Goal: Task Accomplishment & Management: Manage account settings

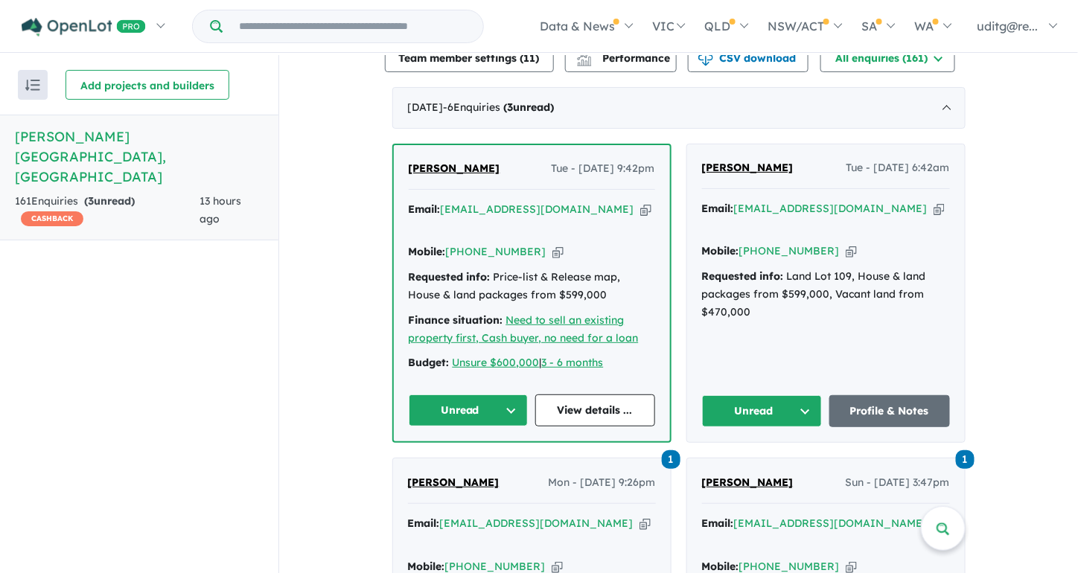
scroll to position [521, 0]
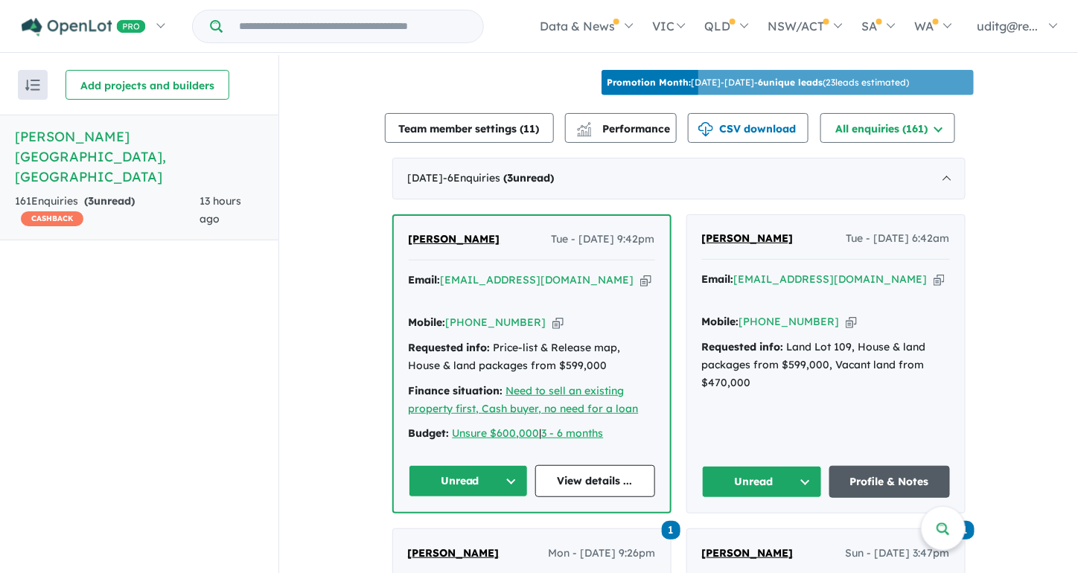
click at [900, 466] on link "Profile & Notes" at bounding box center [889, 482] width 121 height 32
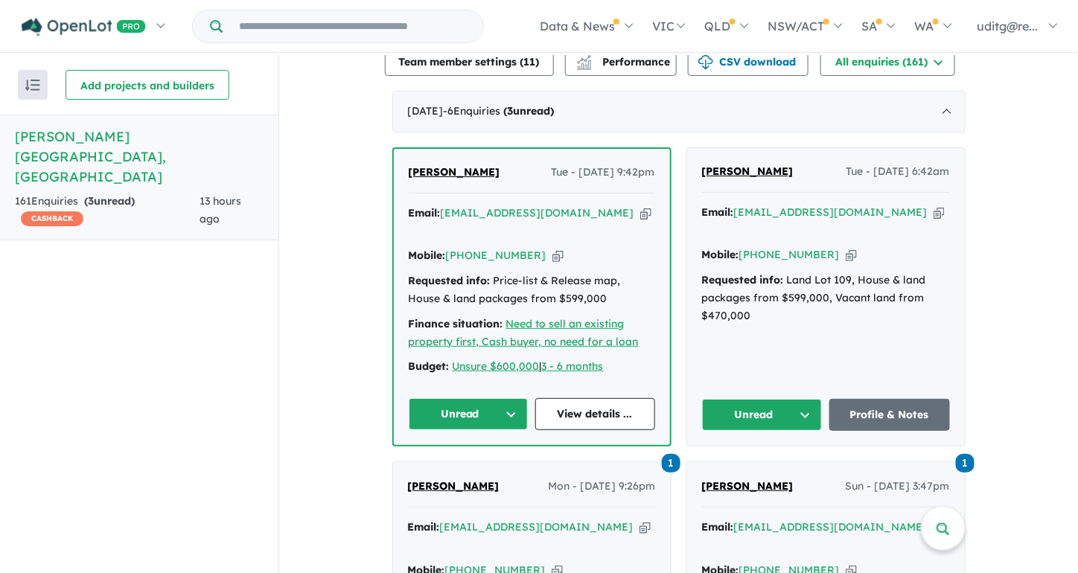
scroll to position [670, 0]
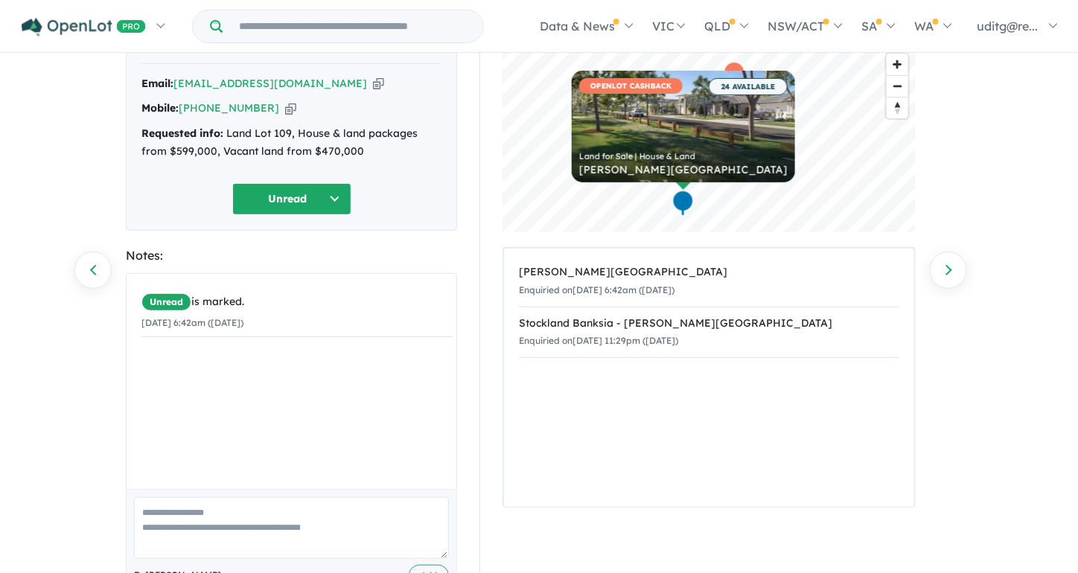
scroll to position [132, 0]
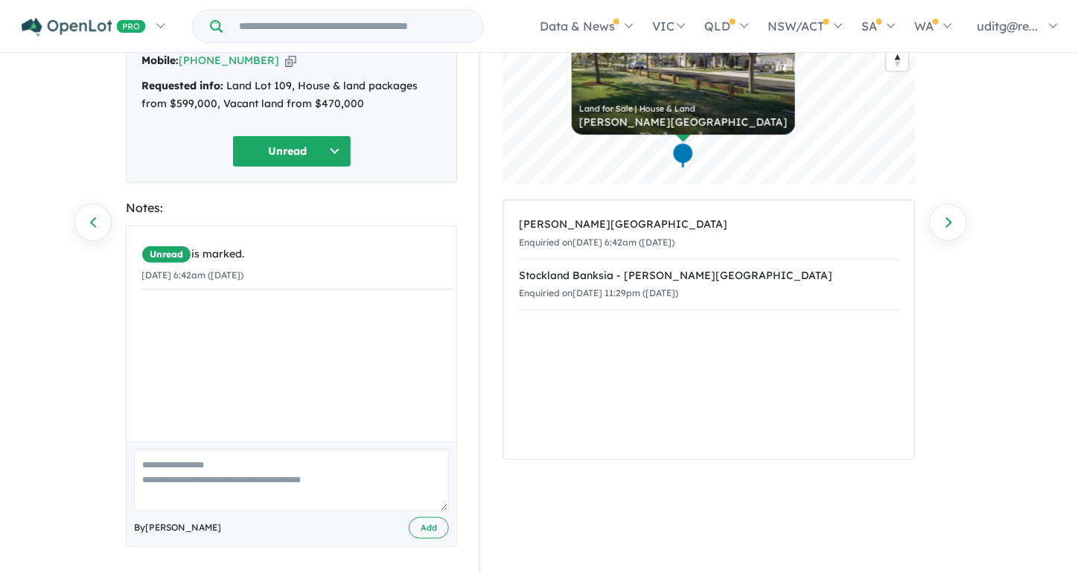
click at [259, 471] on textarea at bounding box center [291, 481] width 315 height 62
drag, startPoint x: 184, startPoint y: 464, endPoint x: 162, endPoint y: 462, distance: 21.8
click at [162, 462] on textarea "**********" at bounding box center [291, 481] width 315 height 62
click at [259, 463] on textarea "**********" at bounding box center [291, 481] width 315 height 62
click at [265, 465] on textarea "**********" at bounding box center [291, 481] width 315 height 62
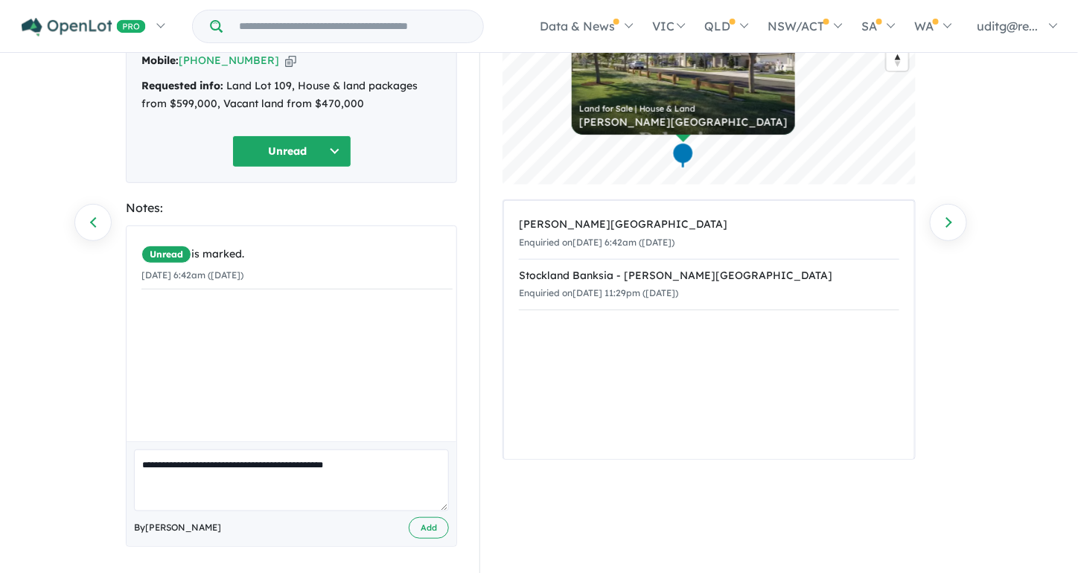
click at [256, 465] on textarea "**********" at bounding box center [291, 481] width 315 height 62
click at [372, 462] on textarea "**********" at bounding box center [291, 481] width 315 height 62
type textarea "**********"
click at [433, 524] on button "Add" at bounding box center [429, 528] width 40 height 22
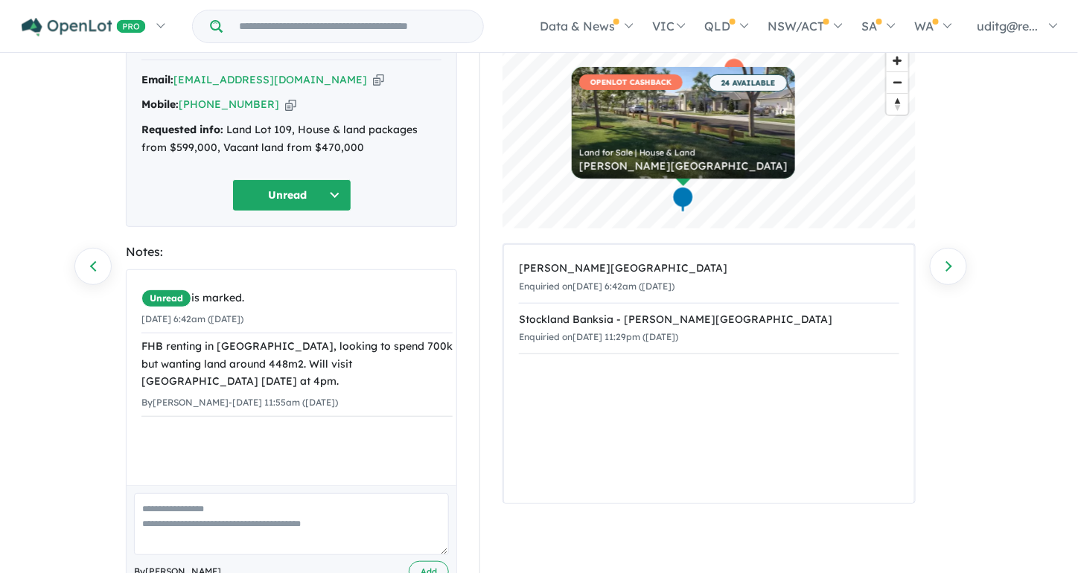
scroll to position [57, 0]
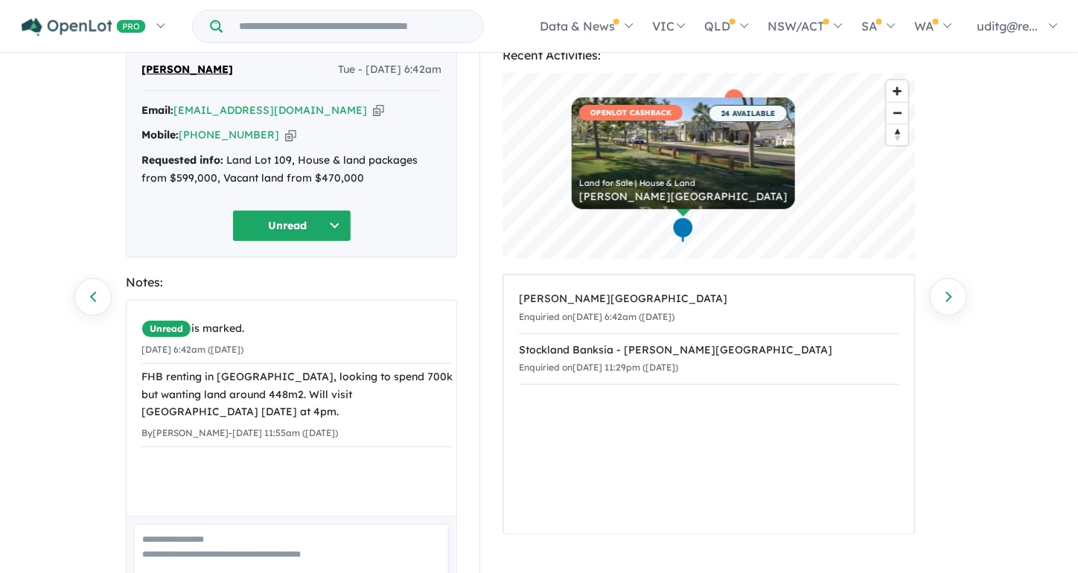
click at [285, 133] on icon "button" at bounding box center [290, 135] width 11 height 16
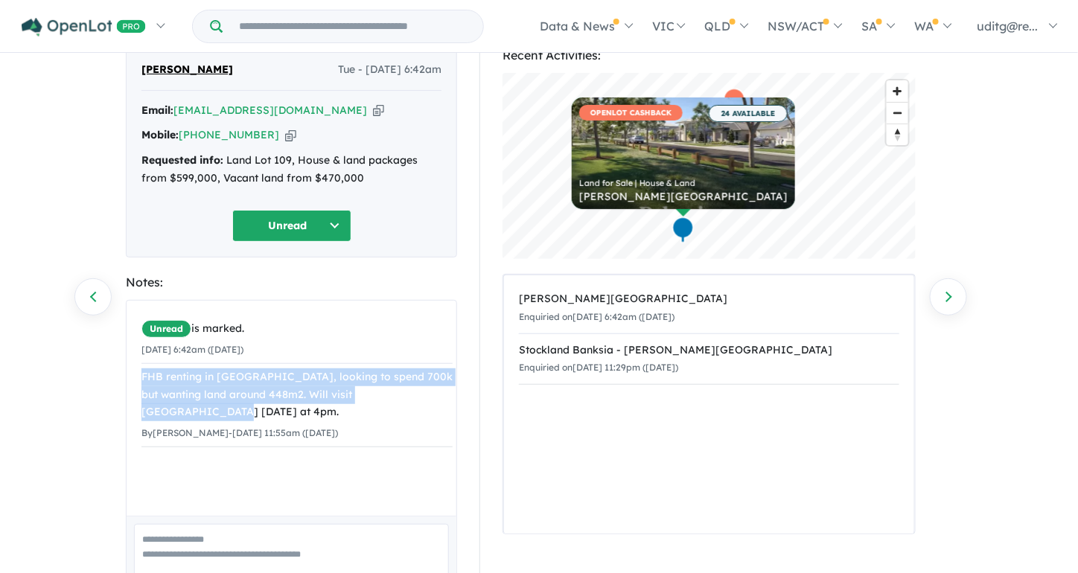
drag, startPoint x: 170, startPoint y: 410, endPoint x: 132, endPoint y: 381, distance: 48.4
click at [132, 381] on div "Unread is marked. 14/10/2025 6:42am (Tuesday) FHB renting in Charlemont, lookin…" at bounding box center [297, 382] width 341 height 162
copy div "FHB renting in Charlemont, looking to spend 700k but wanting land around 448m2.…"
click at [336, 225] on button "Unread" at bounding box center [291, 226] width 119 height 32
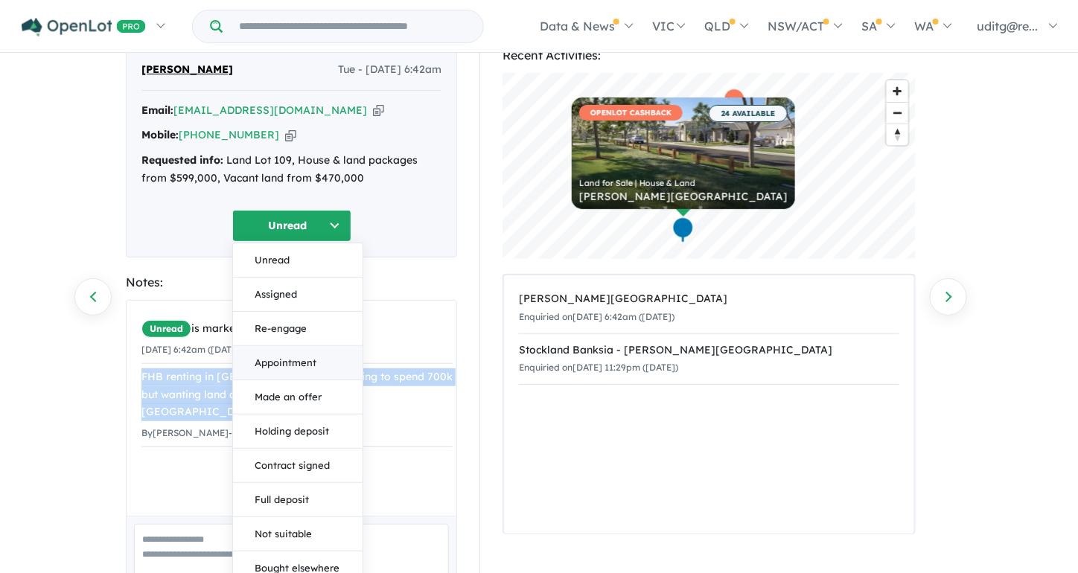
click at [313, 369] on button "Appointment" at bounding box center [298, 363] width 130 height 34
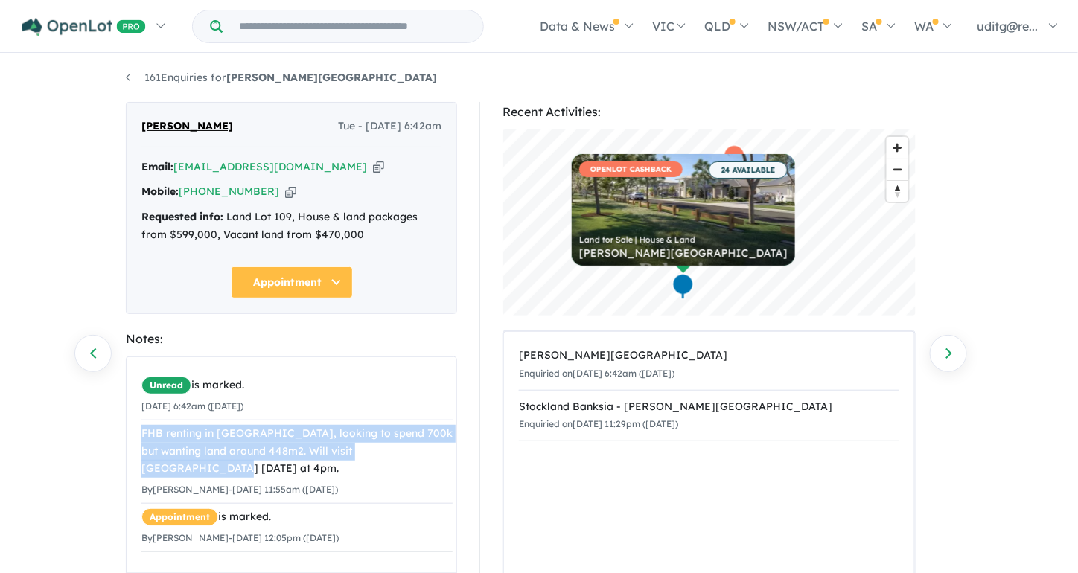
scroll to position [0, 0]
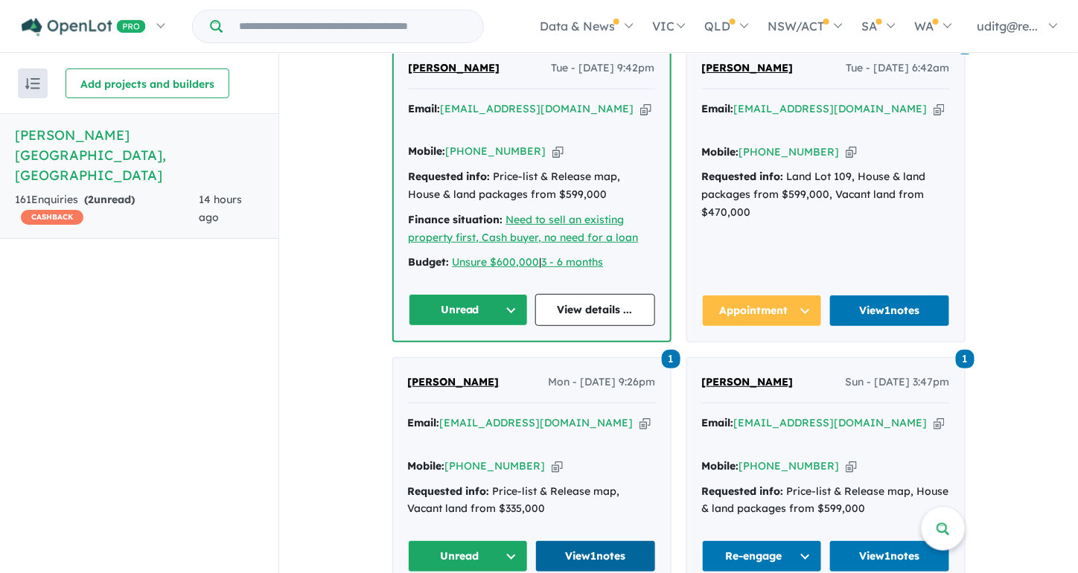
scroll to position [670, 0]
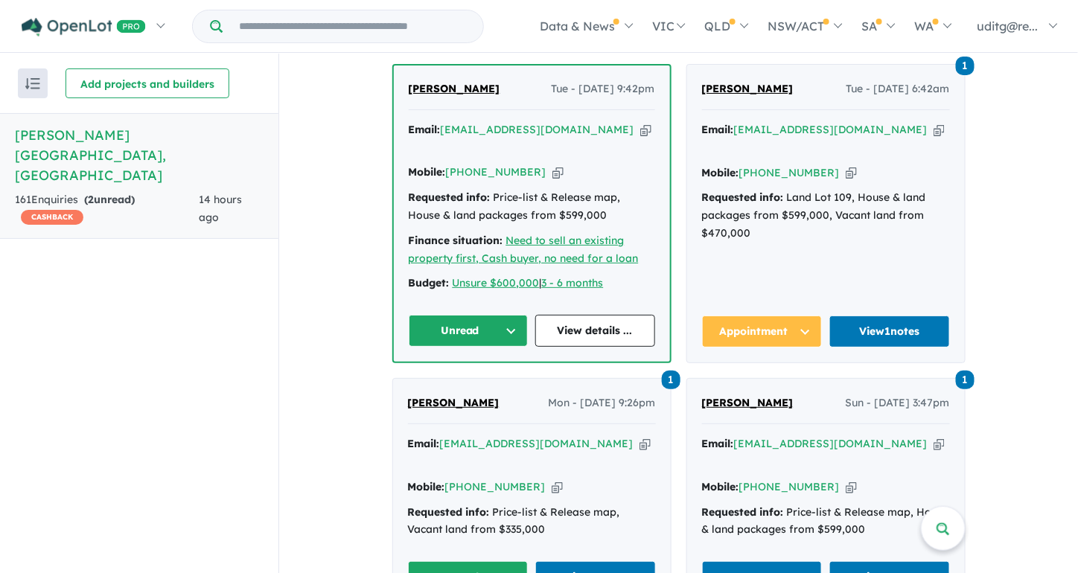
click at [505, 561] on button "Unread" at bounding box center [468, 577] width 121 height 32
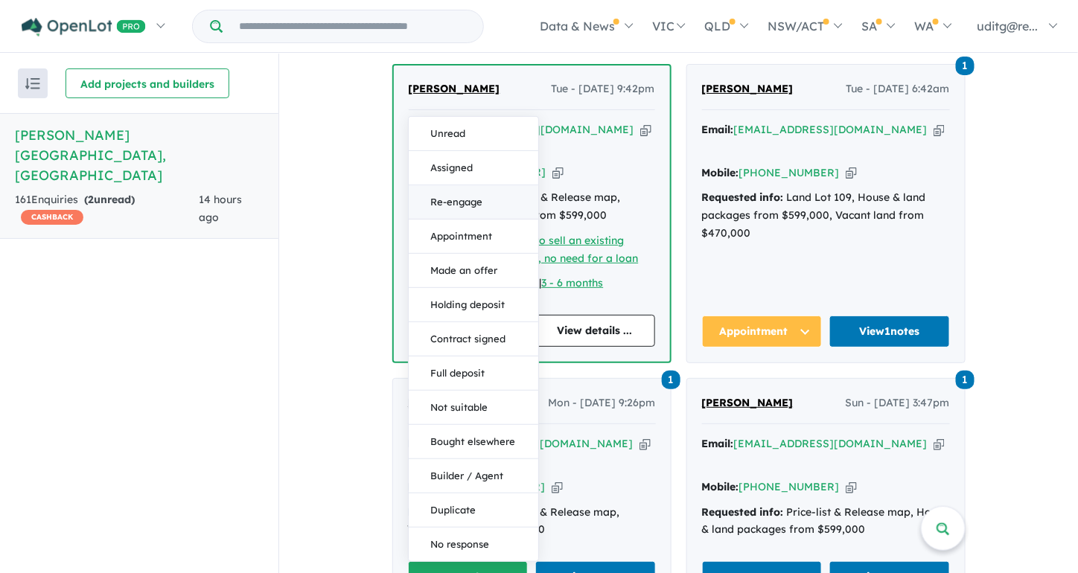
click at [485, 185] on button "Re-engage" at bounding box center [474, 202] width 130 height 34
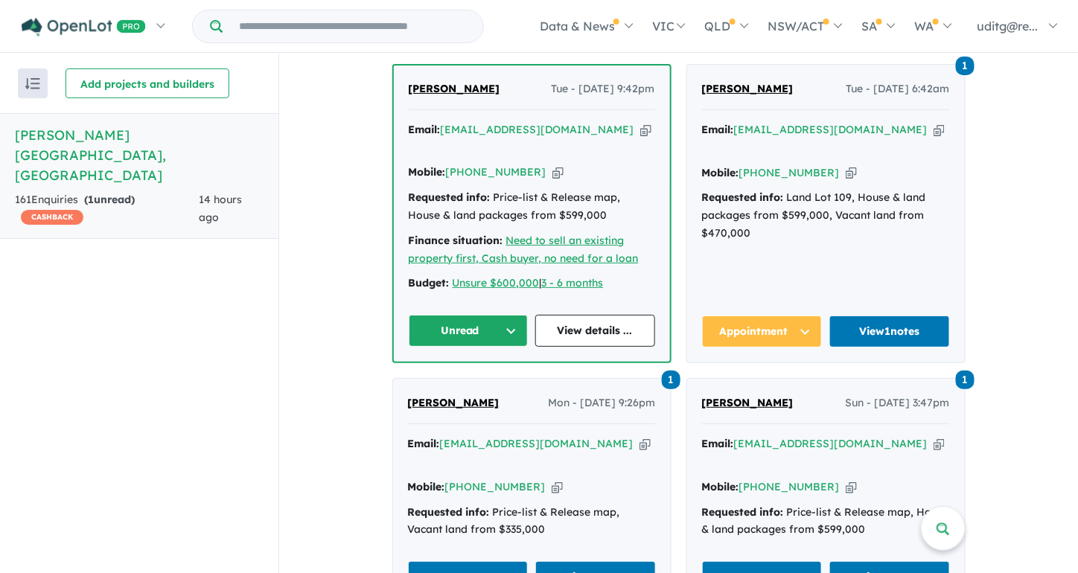
click at [508, 315] on button "Unread" at bounding box center [469, 331] width 120 height 32
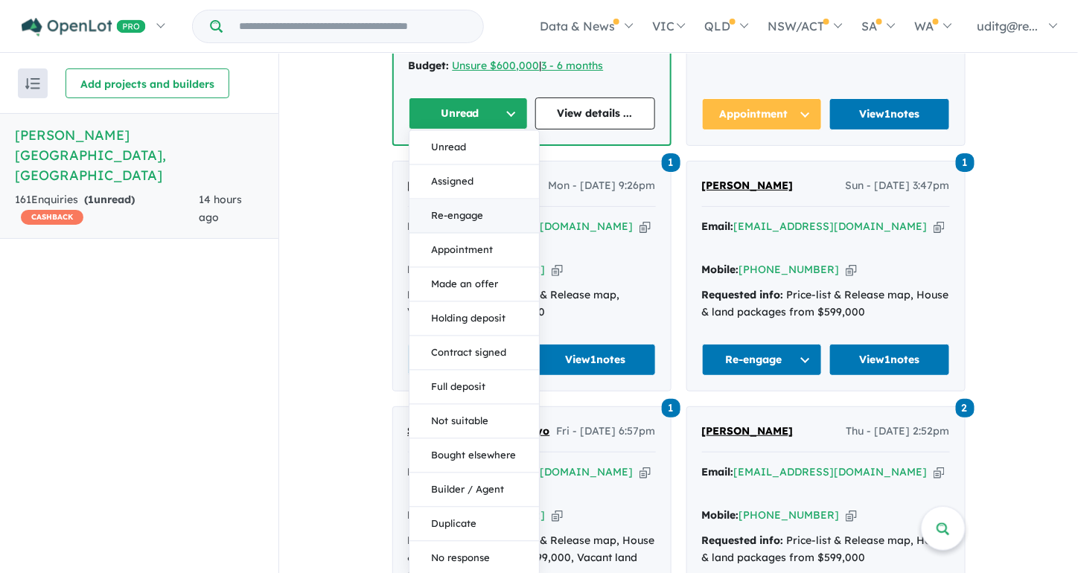
scroll to position [893, 0]
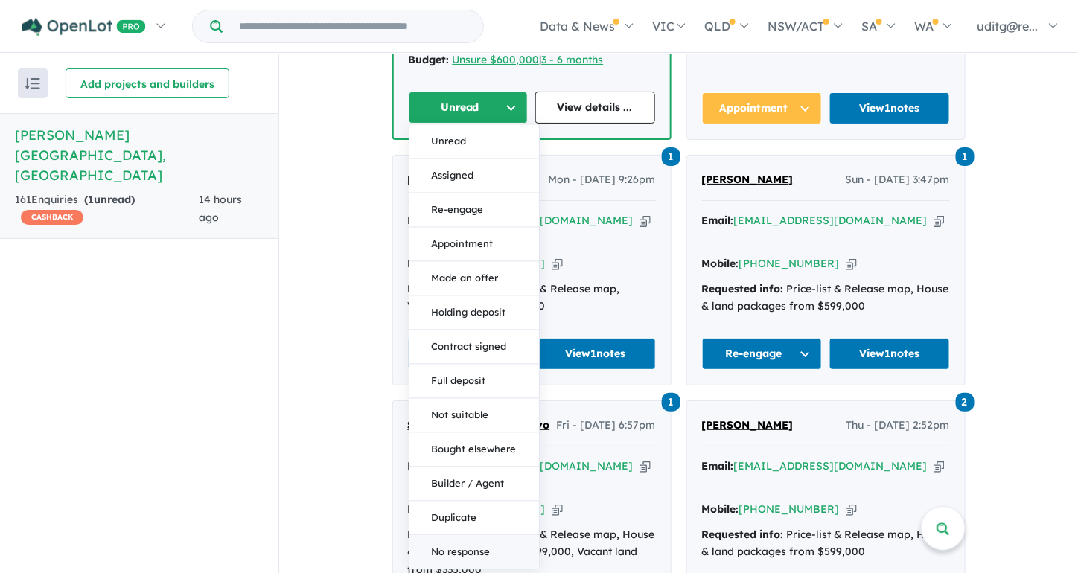
click at [473, 536] on button "No response" at bounding box center [474, 552] width 130 height 33
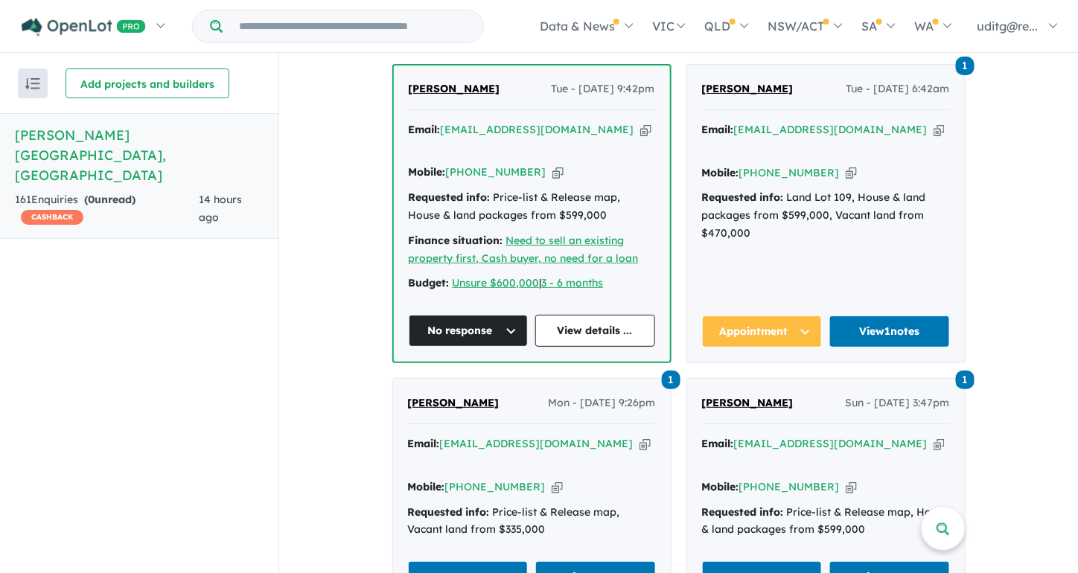
scroll to position [670, 0]
click at [575, 315] on link "View details ..." at bounding box center [595, 331] width 120 height 32
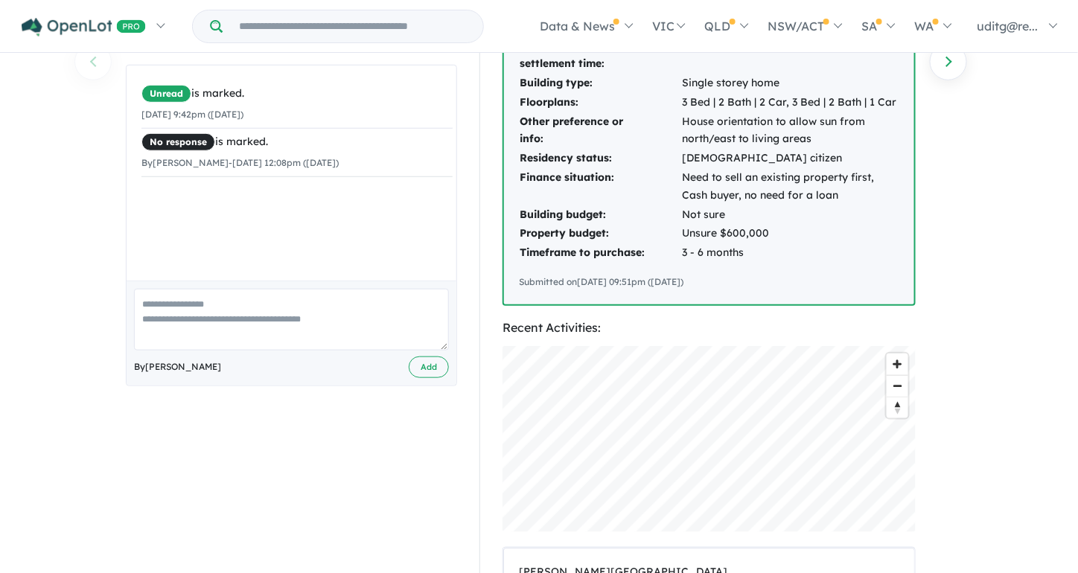
scroll to position [298, 0]
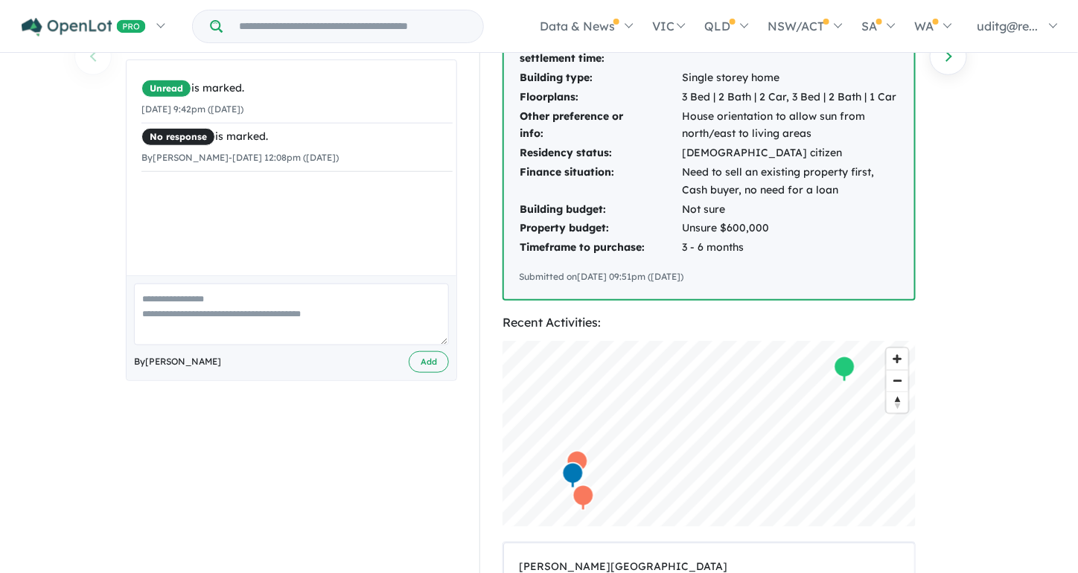
click at [271, 326] on textarea at bounding box center [291, 315] width 315 height 62
type textarea "**********"
click at [424, 351] on button "Add" at bounding box center [429, 362] width 40 height 22
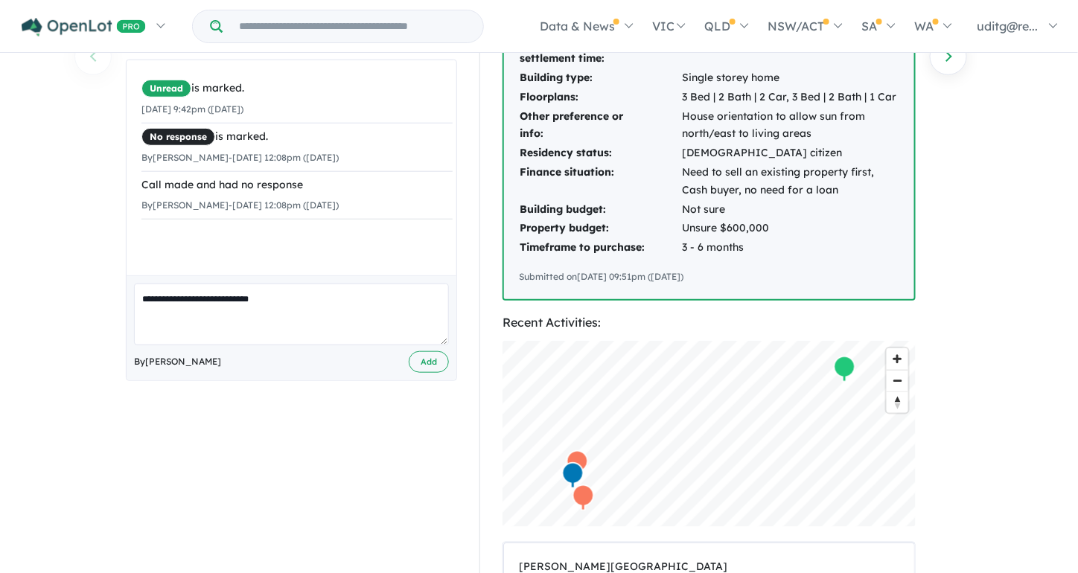
click at [350, 330] on textarea "**********" at bounding box center [291, 315] width 315 height 62
click at [325, 438] on div "**********" at bounding box center [292, 315] width 354 height 1020
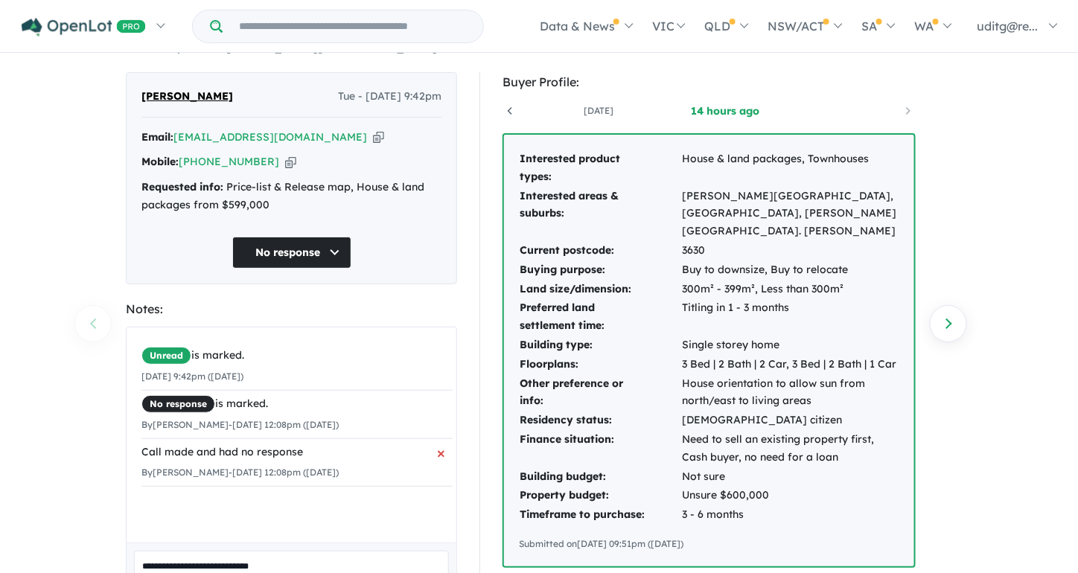
scroll to position [0, 0]
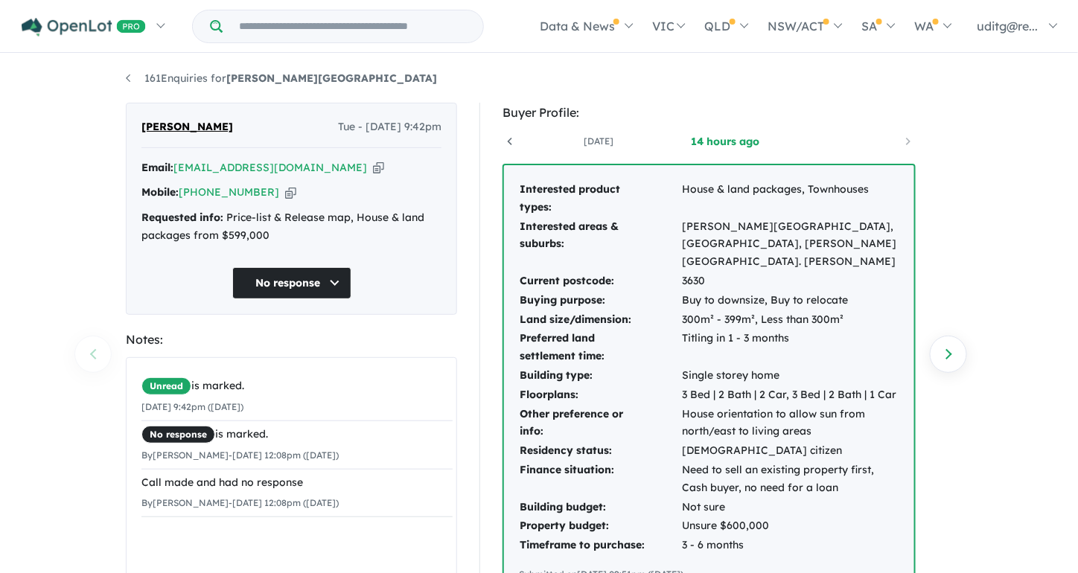
click at [373, 167] on icon "button" at bounding box center [378, 168] width 11 height 16
drag, startPoint x: 816, startPoint y: 413, endPoint x: 684, endPoint y: 395, distance: 133.0
click at [684, 405] on td "House orientation to allow sun from north/east to living areas" at bounding box center [790, 423] width 218 height 37
copy td "House orientation to allow sun from north/east to living areas"
drag, startPoint x: 790, startPoint y: 323, endPoint x: 683, endPoint y: 324, distance: 107.2
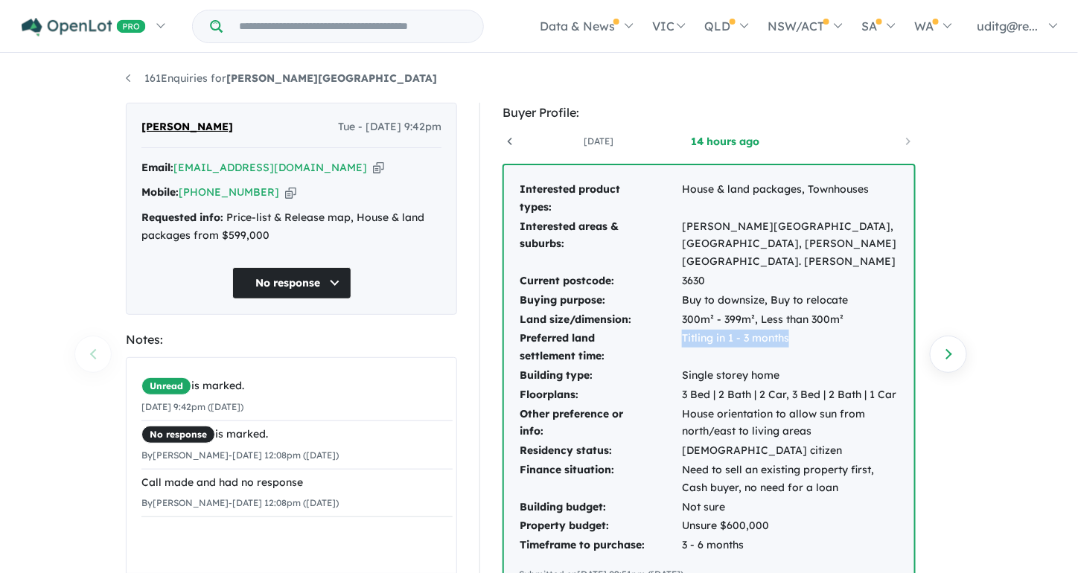
click at [683, 329] on td "Titling in 1 - 3 months" at bounding box center [790, 347] width 218 height 37
copy td "Titling in 1 - 3 months"
click at [373, 165] on icon "button" at bounding box center [378, 168] width 11 height 16
copy td "Titling in 1 - 3 months"
click at [127, 83] on link "161 Enquiries for Palomino - Armstrong Creek" at bounding box center [281, 77] width 311 height 13
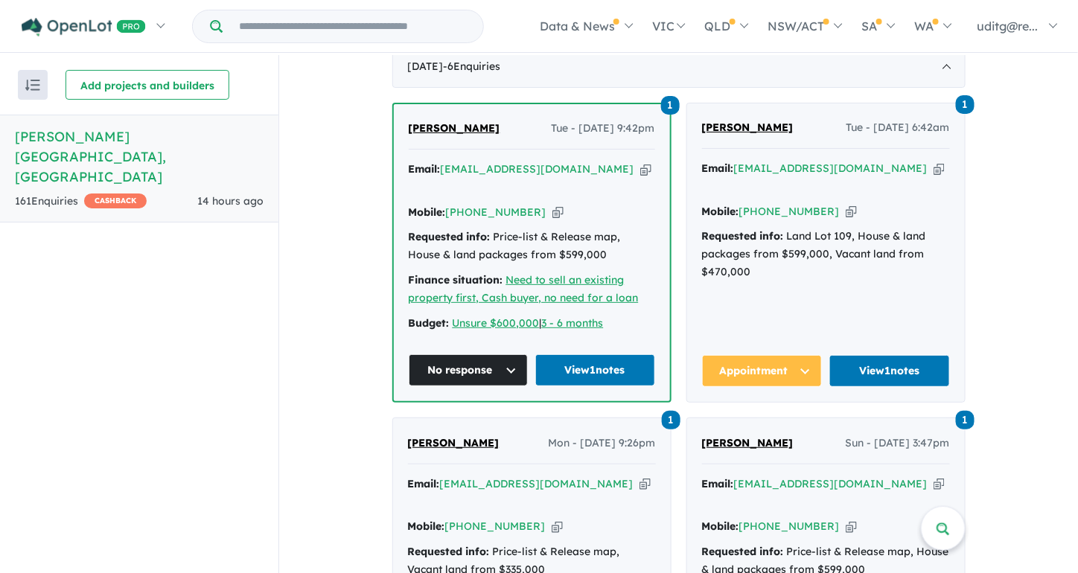
scroll to position [856, 0]
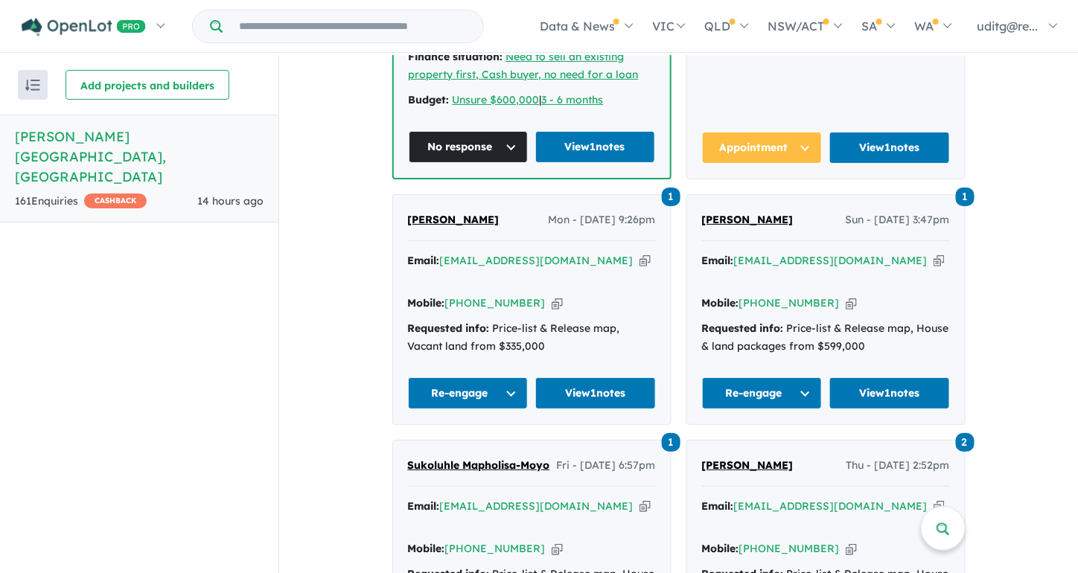
click at [552, 296] on icon "button" at bounding box center [557, 304] width 11 height 16
click at [569, 252] on div "Email: raman64471@gmail.com Copied!" at bounding box center [532, 270] width 248 height 36
click at [639, 253] on icon "button" at bounding box center [644, 261] width 11 height 16
click at [610, 377] on link "View 1 notes" at bounding box center [595, 393] width 121 height 32
click at [639, 253] on icon "button" at bounding box center [644, 261] width 11 height 16
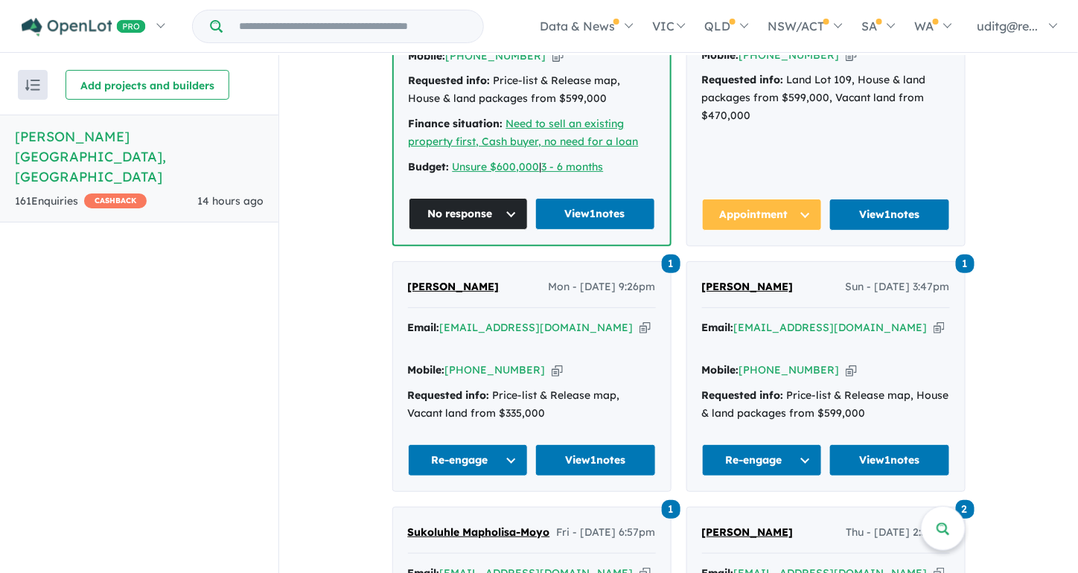
scroll to position [633, 0]
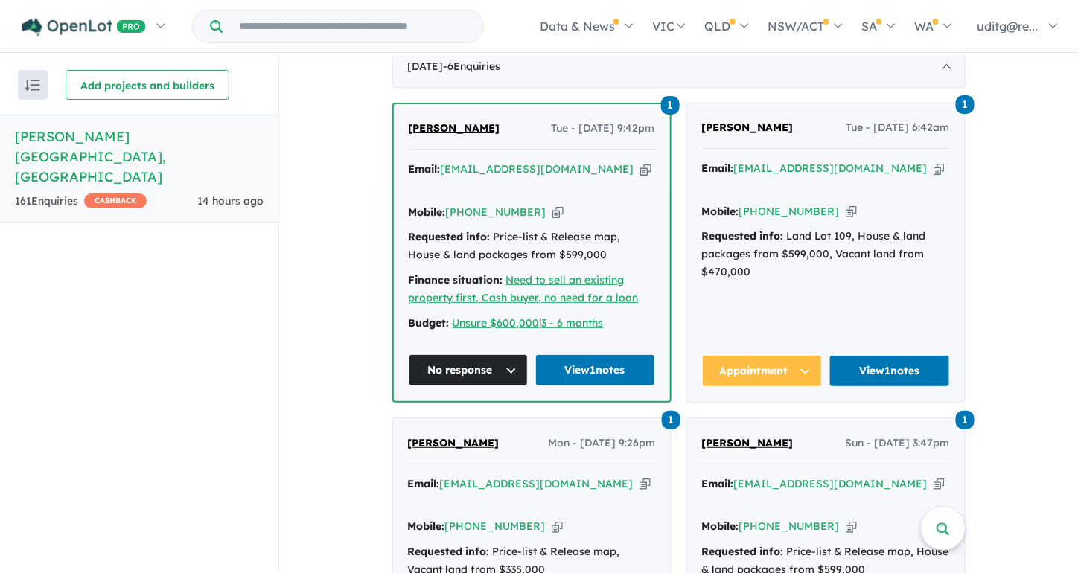
click at [933, 161] on icon "button" at bounding box center [938, 169] width 11 height 16
click at [846, 204] on icon "button" at bounding box center [851, 212] width 11 height 16
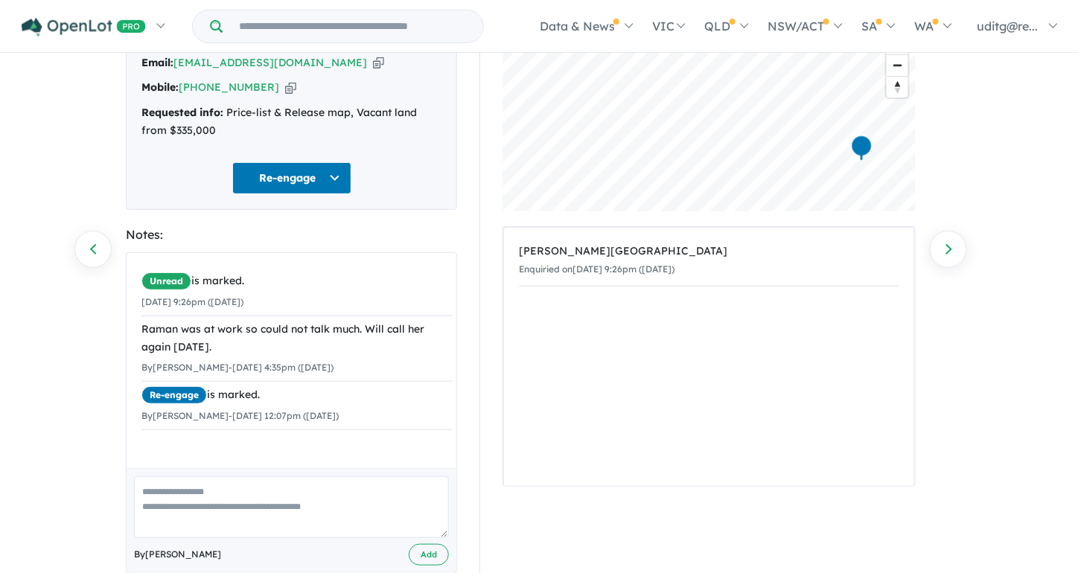
scroll to position [132, 0]
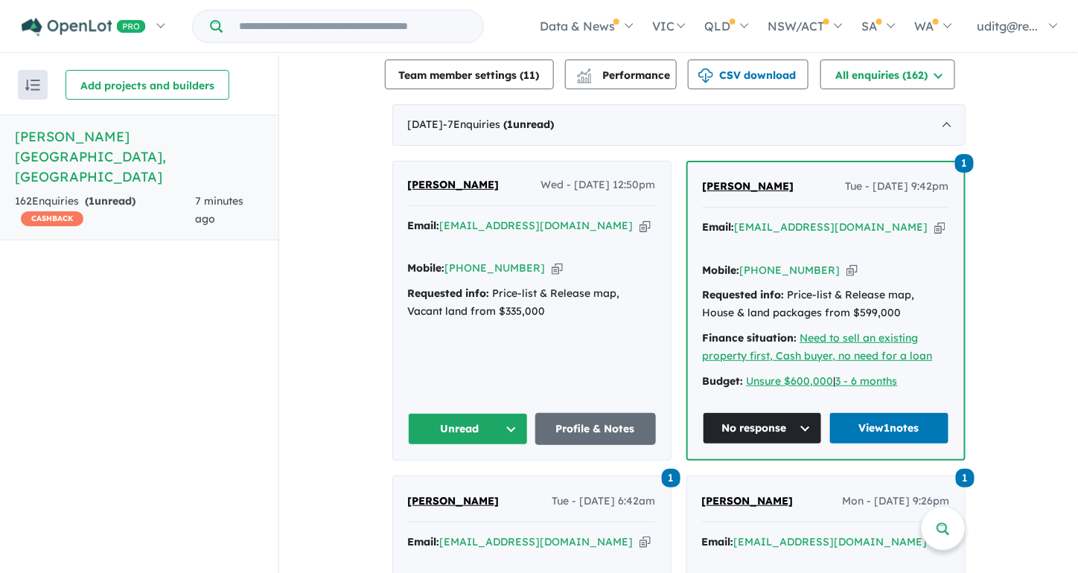
scroll to position [595, 0]
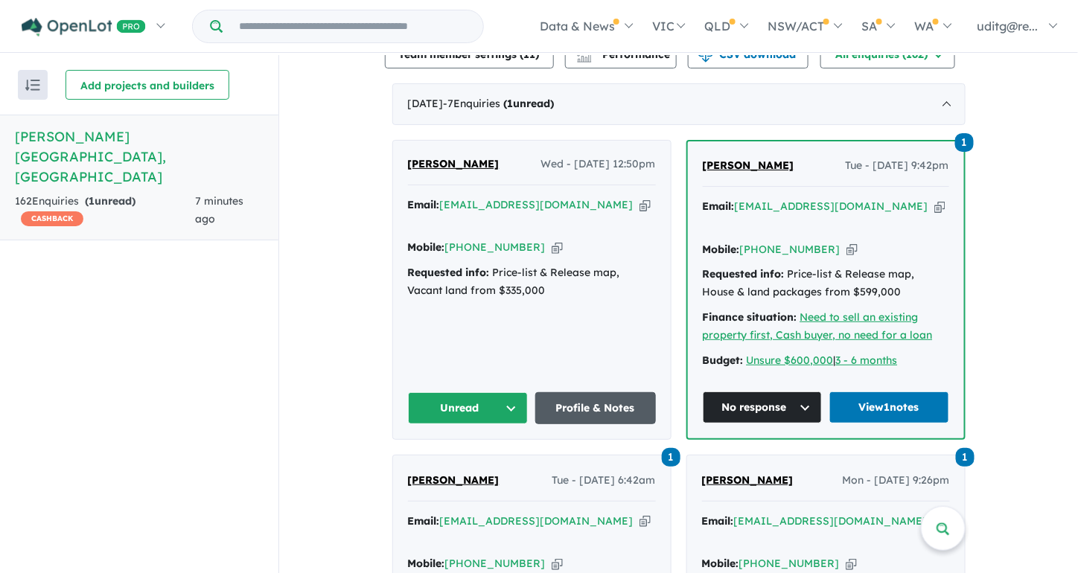
click at [563, 392] on link "Profile & Notes" at bounding box center [595, 408] width 121 height 32
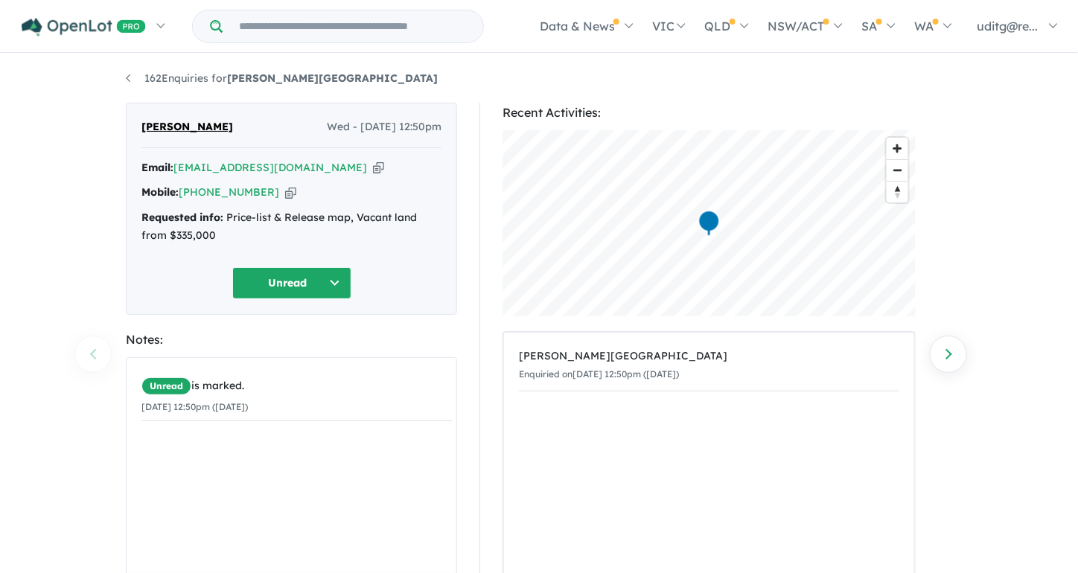
click at [301, 289] on button "Unread" at bounding box center [291, 283] width 119 height 32
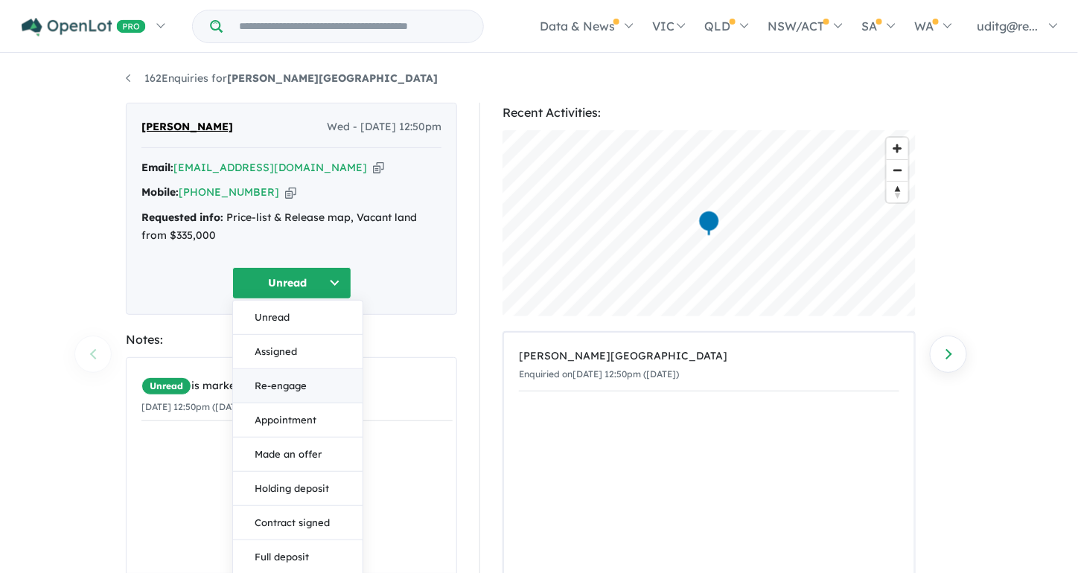
click at [292, 381] on button "Re-engage" at bounding box center [298, 386] width 130 height 34
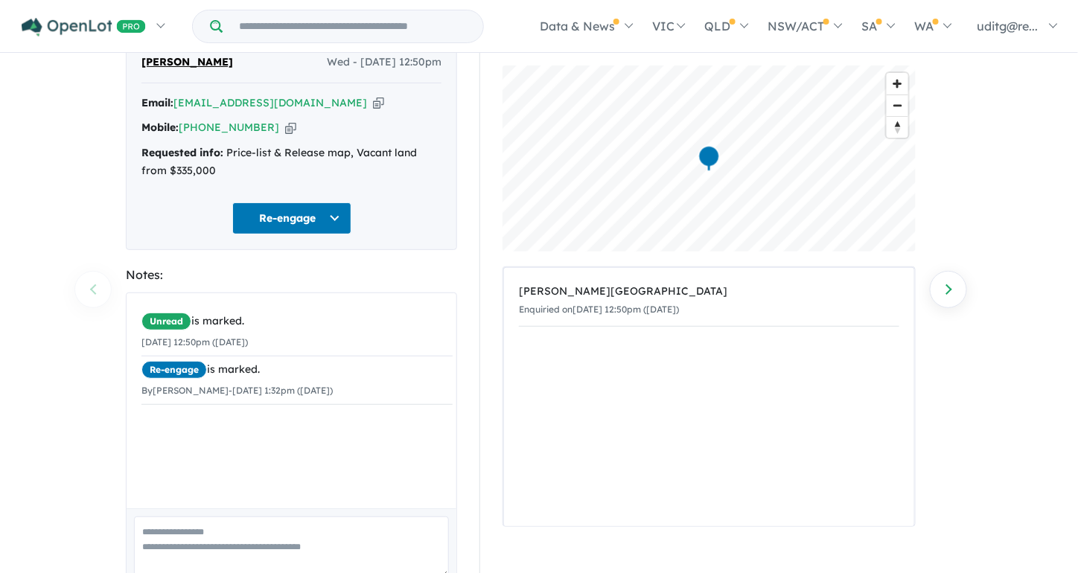
scroll to position [132, 0]
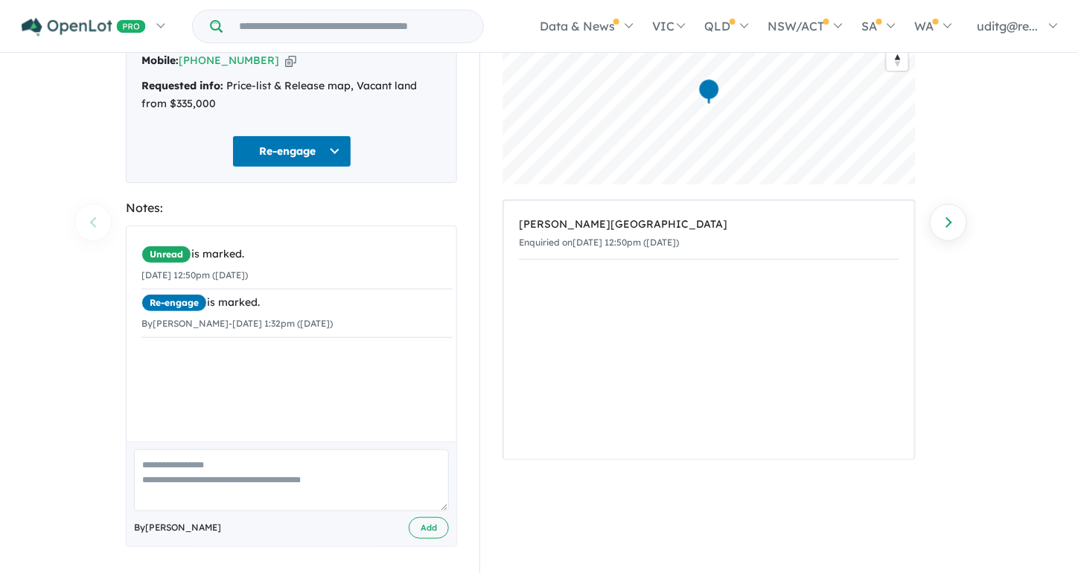
click at [269, 480] on textarea at bounding box center [291, 481] width 315 height 62
type textarea "**********"
click at [412, 523] on button "Add" at bounding box center [429, 528] width 40 height 22
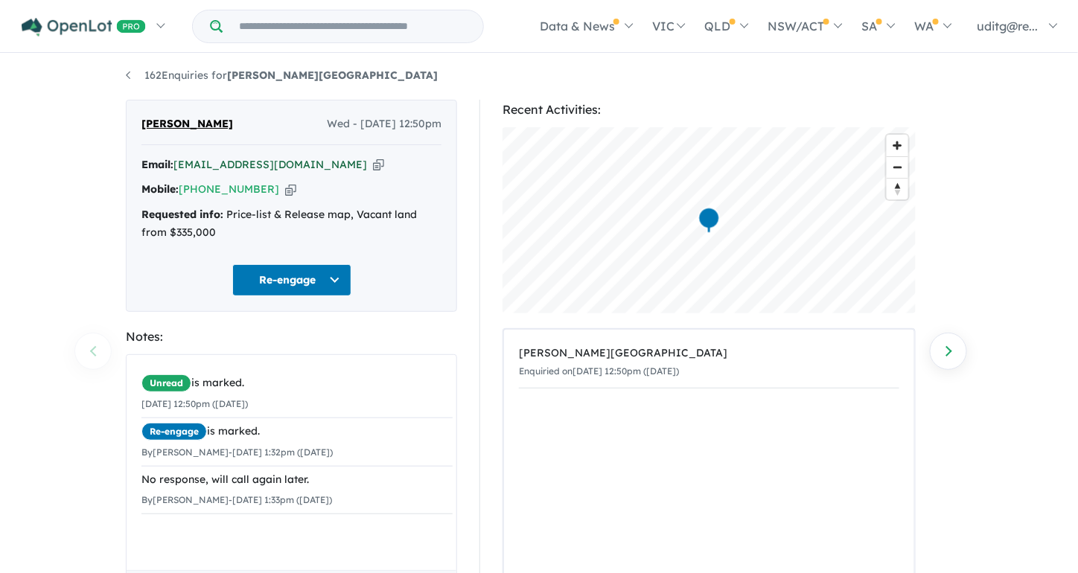
scroll to position [0, 0]
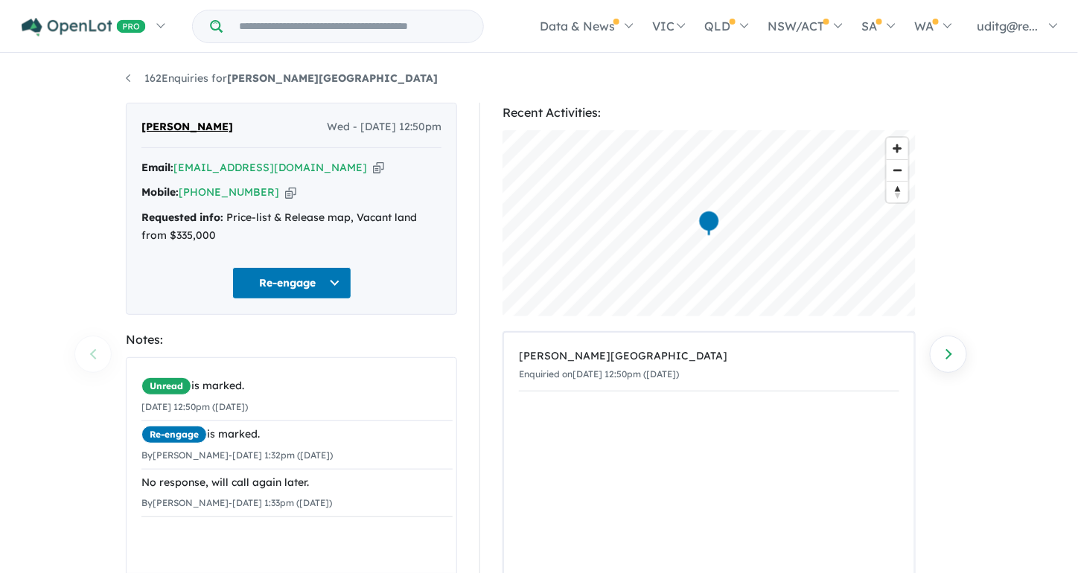
click at [373, 162] on icon "button" at bounding box center [378, 168] width 11 height 16
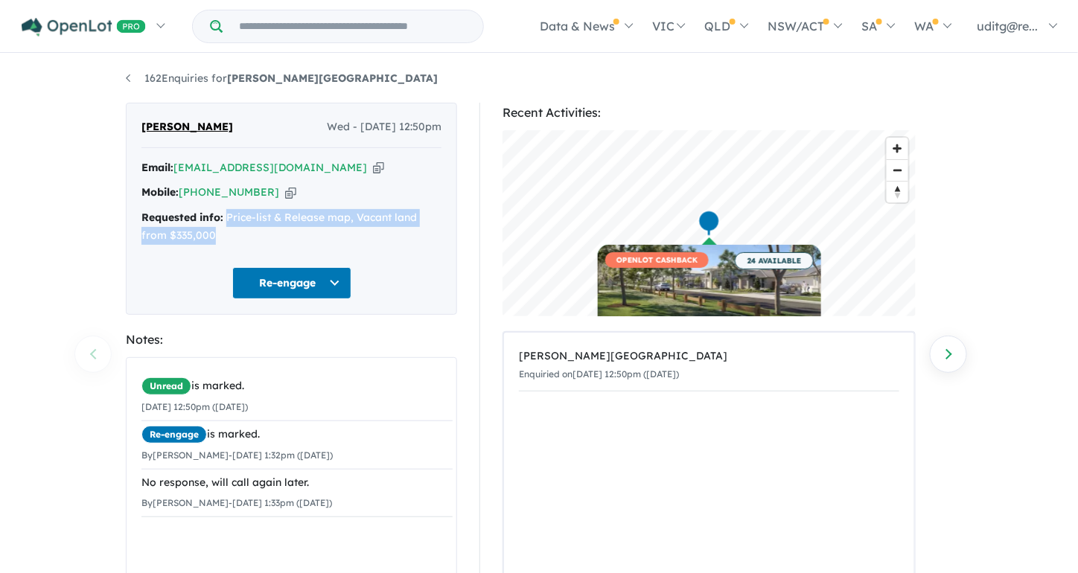
drag, startPoint x: 227, startPoint y: 218, endPoint x: 216, endPoint y: 234, distance: 19.8
click at [217, 232] on div "Requested info: Price-list & Release map, Vacant land from $335,000" at bounding box center [291, 227] width 300 height 36
copy div "Price-list & Release map, Vacant land from $335,000"
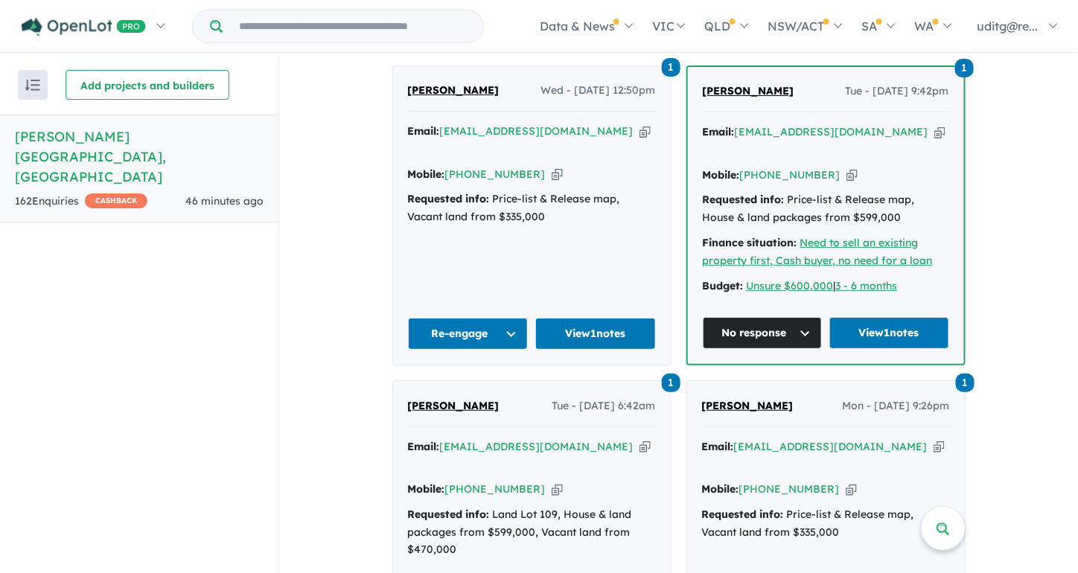
scroll to position [595, 0]
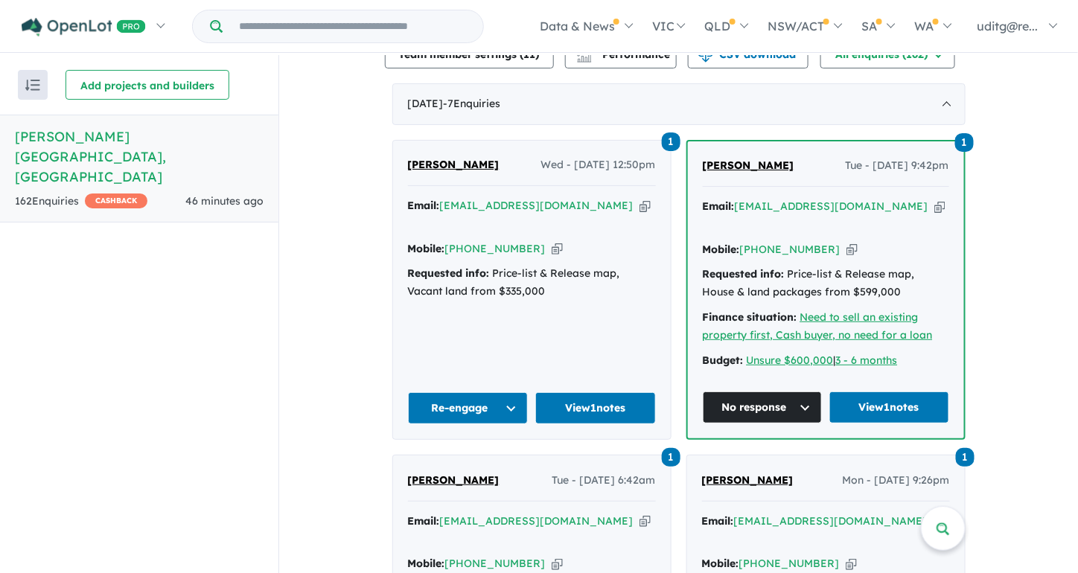
click at [516, 392] on button "Re-engage" at bounding box center [468, 408] width 121 height 32
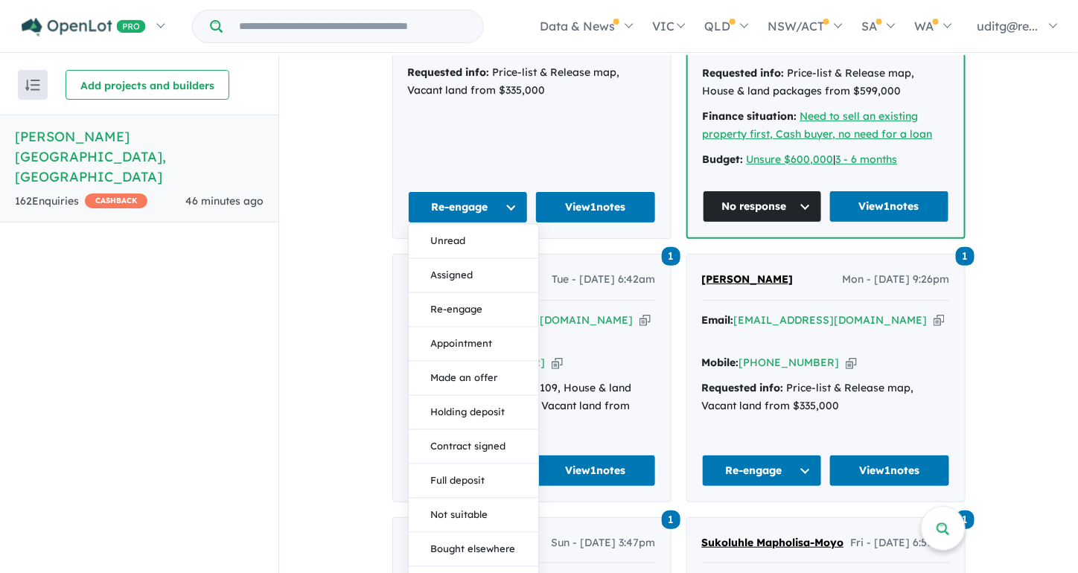
scroll to position [968, 0]
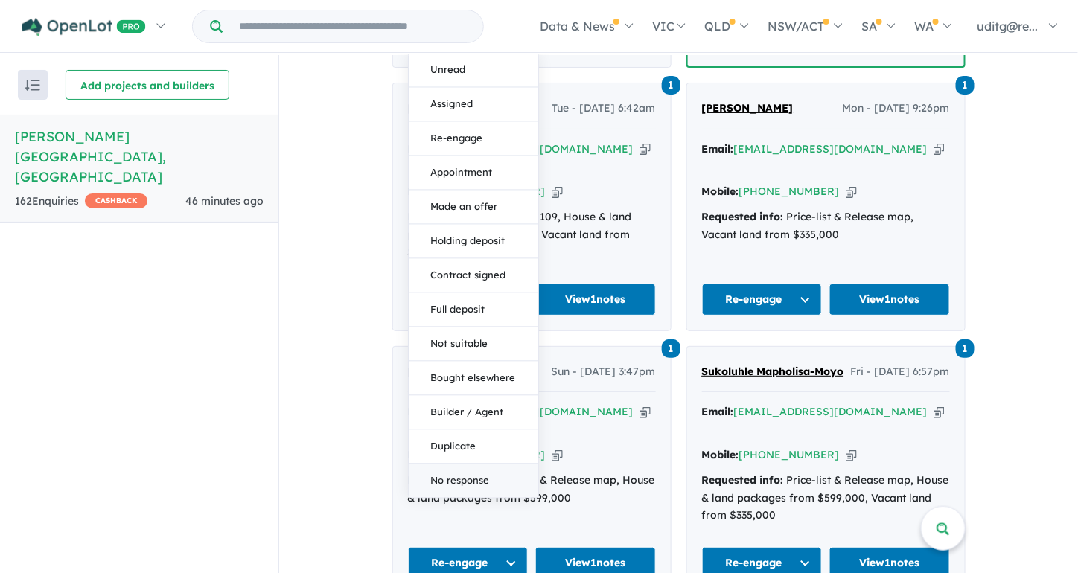
click at [483, 464] on button "No response" at bounding box center [474, 480] width 130 height 33
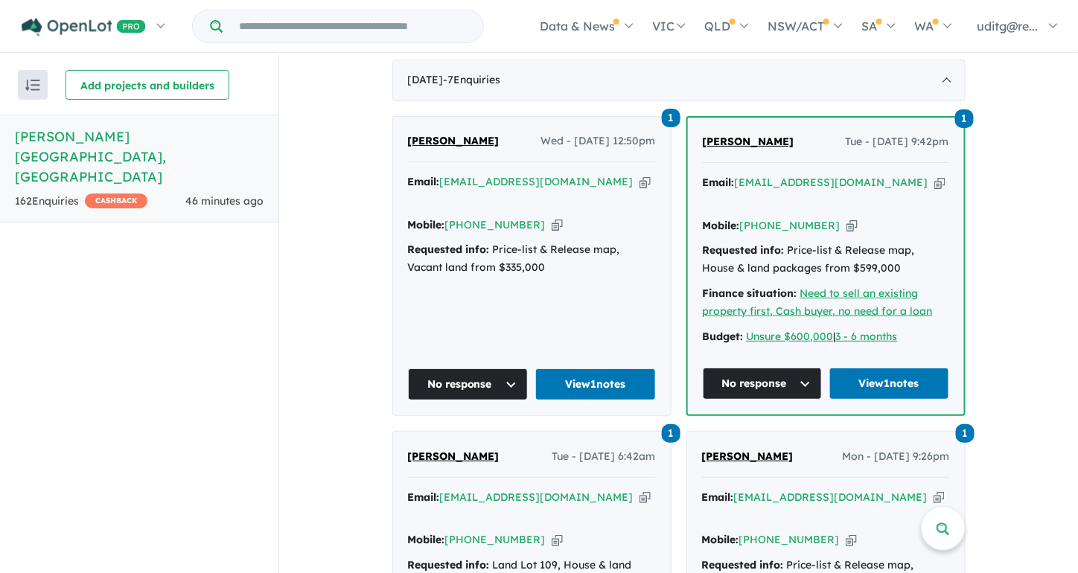
scroll to position [819, 0]
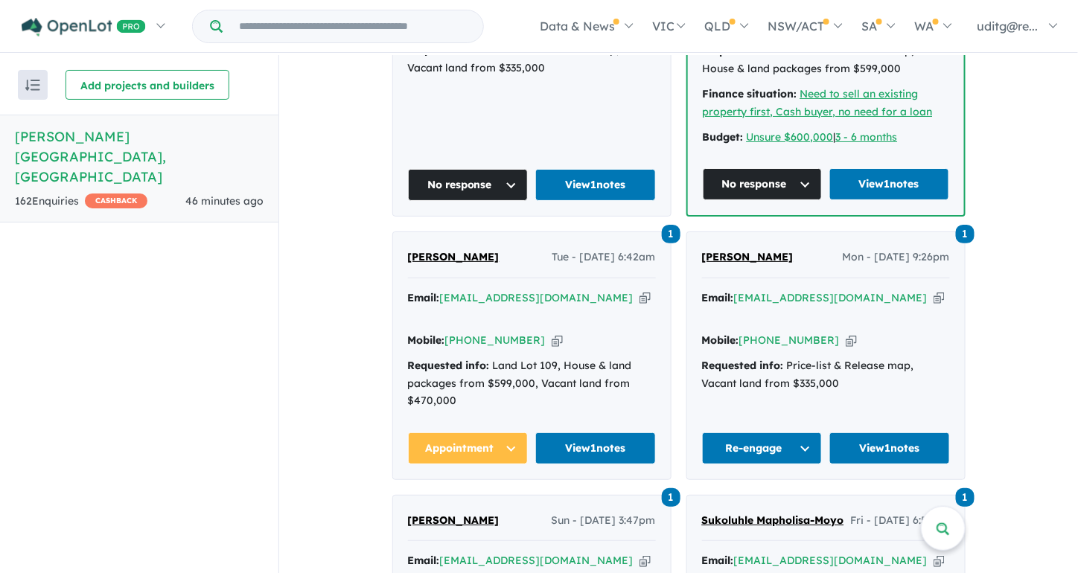
click at [791, 432] on button "Re-engage" at bounding box center [762, 448] width 121 height 32
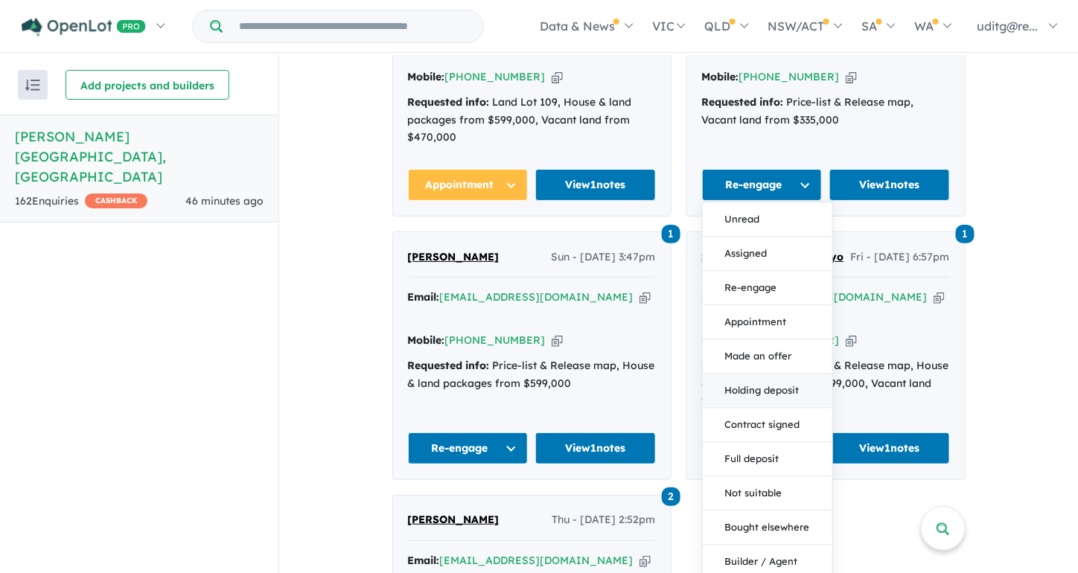
scroll to position [1117, 0]
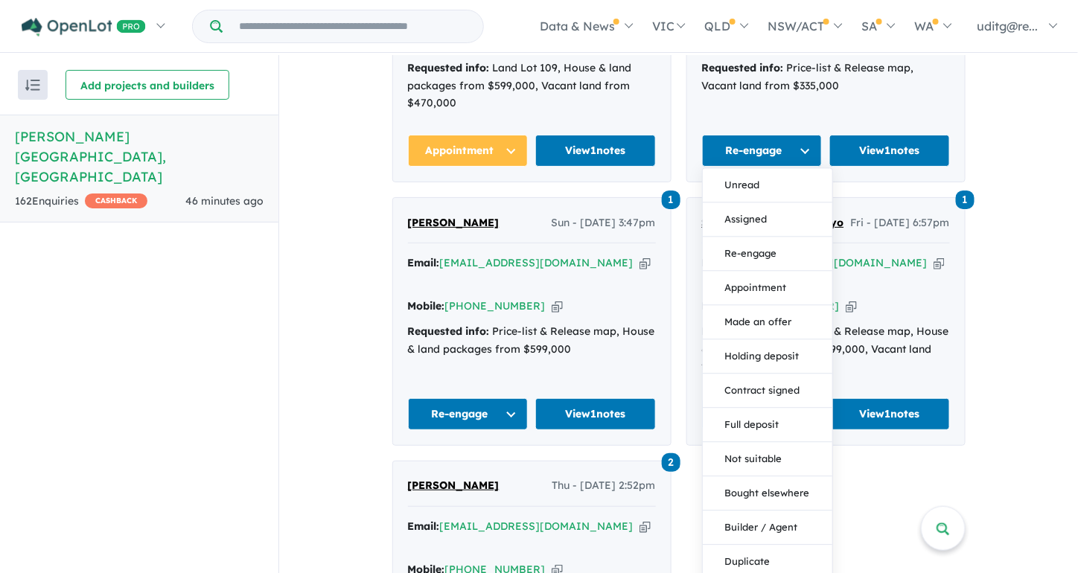
click at [881, 434] on div "1 [PERSON_NAME] Wed - [DATE] 12:50pm Email: [EMAIL_ADDRESS][DOMAIN_NAME] Copied…" at bounding box center [678, 155] width 573 height 1073
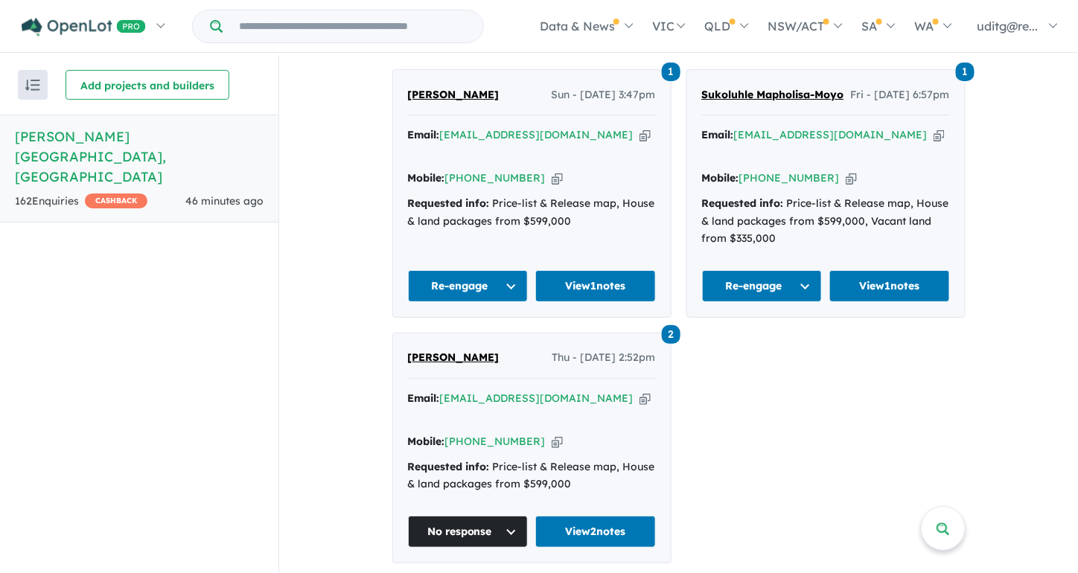
scroll to position [1414, 0]
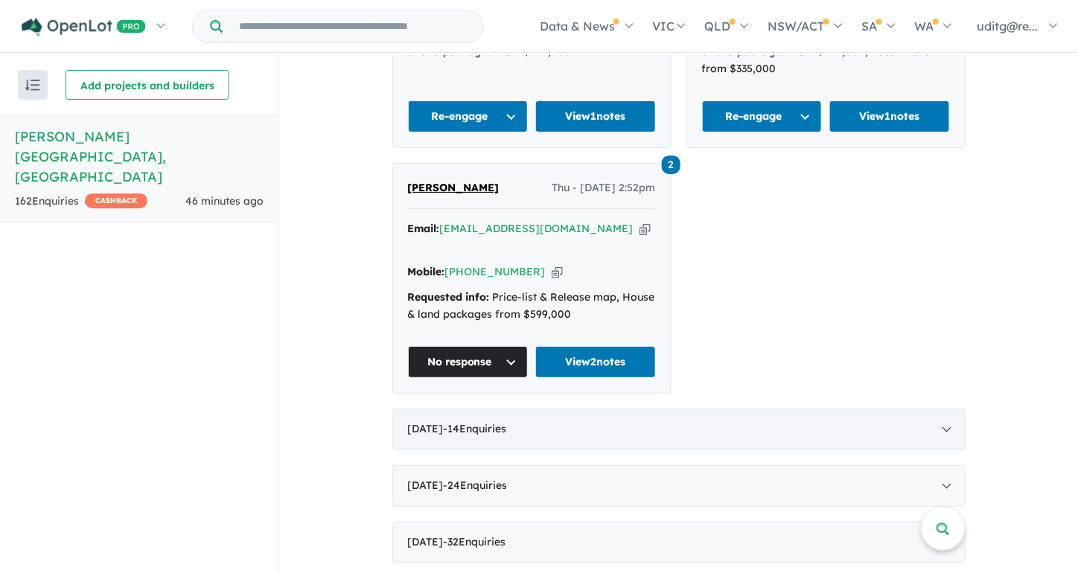
click at [941, 409] on div "[DATE] - 14 Enquir ies ( 0 unread)" at bounding box center [678, 430] width 573 height 42
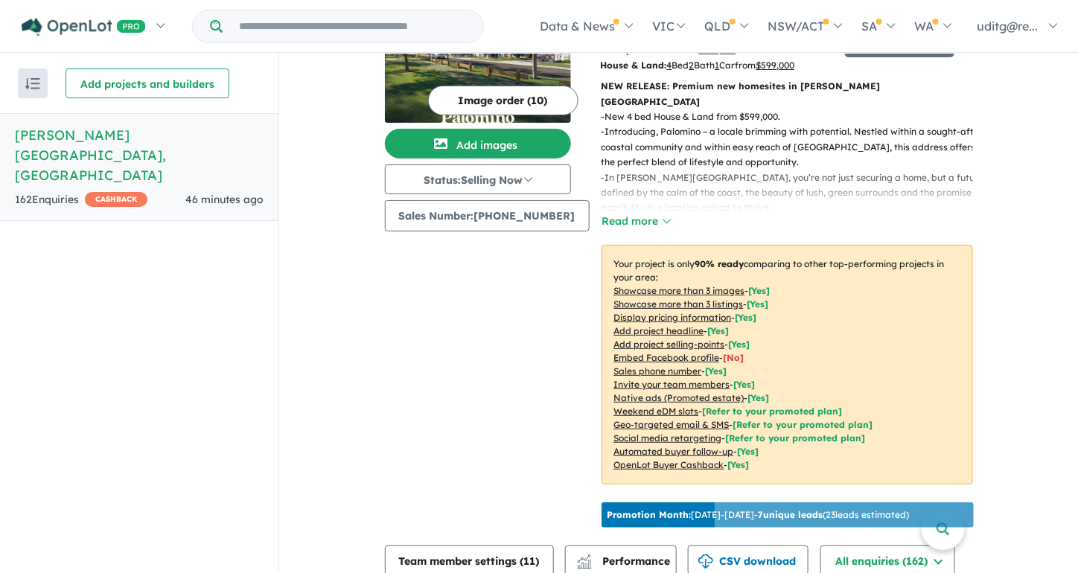
scroll to position [0, 0]
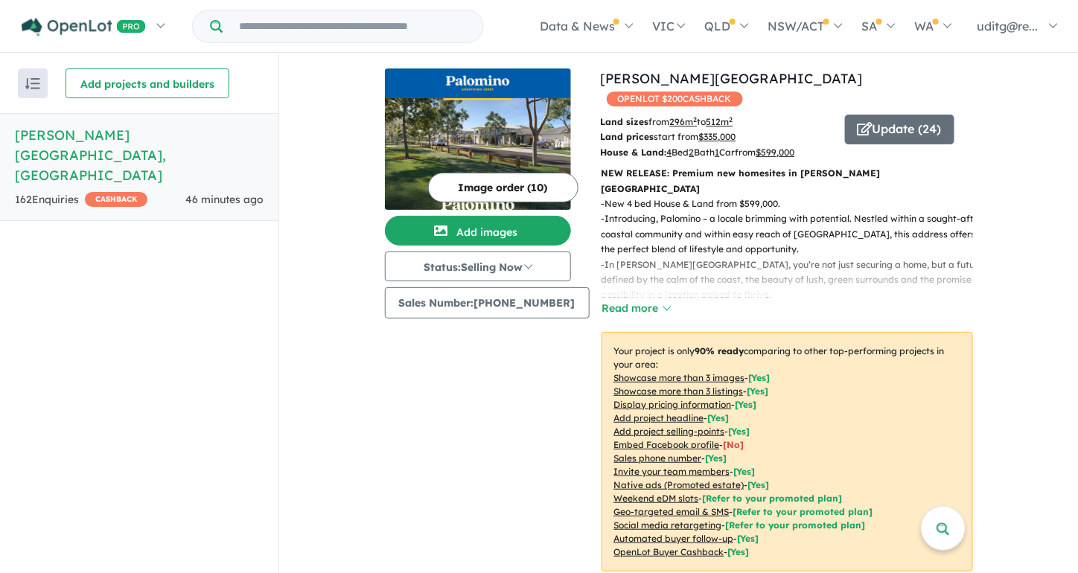
drag, startPoint x: 1050, startPoint y: 100, endPoint x: 1051, endPoint y: 116, distance: 16.4
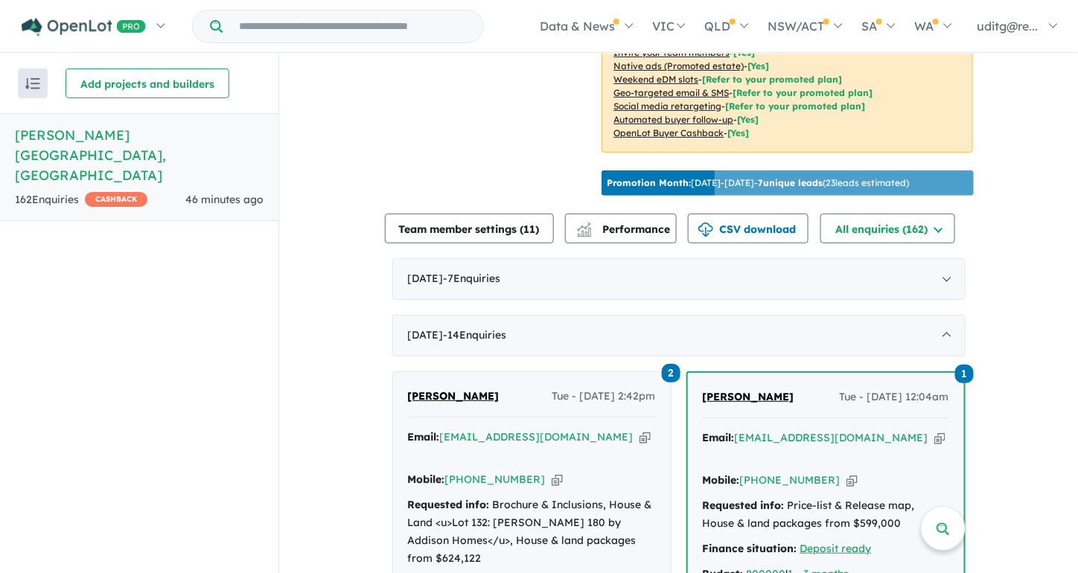
scroll to position [430, 0]
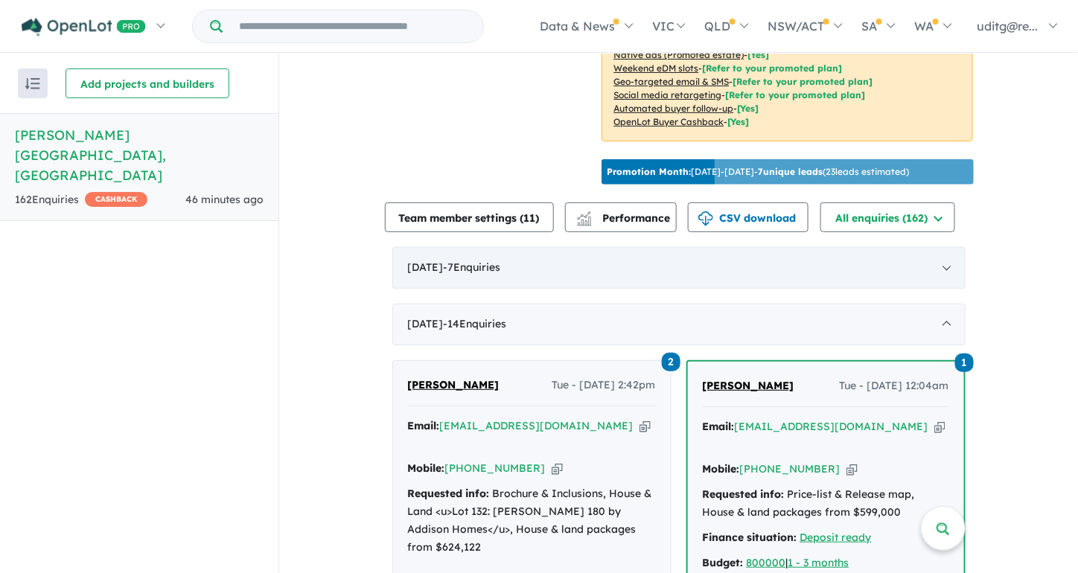
click at [945, 247] on div "[DATE] - 7 Enquir ies ( 0 unread)" at bounding box center [678, 268] width 573 height 42
